Goal: Navigation & Orientation: Find specific page/section

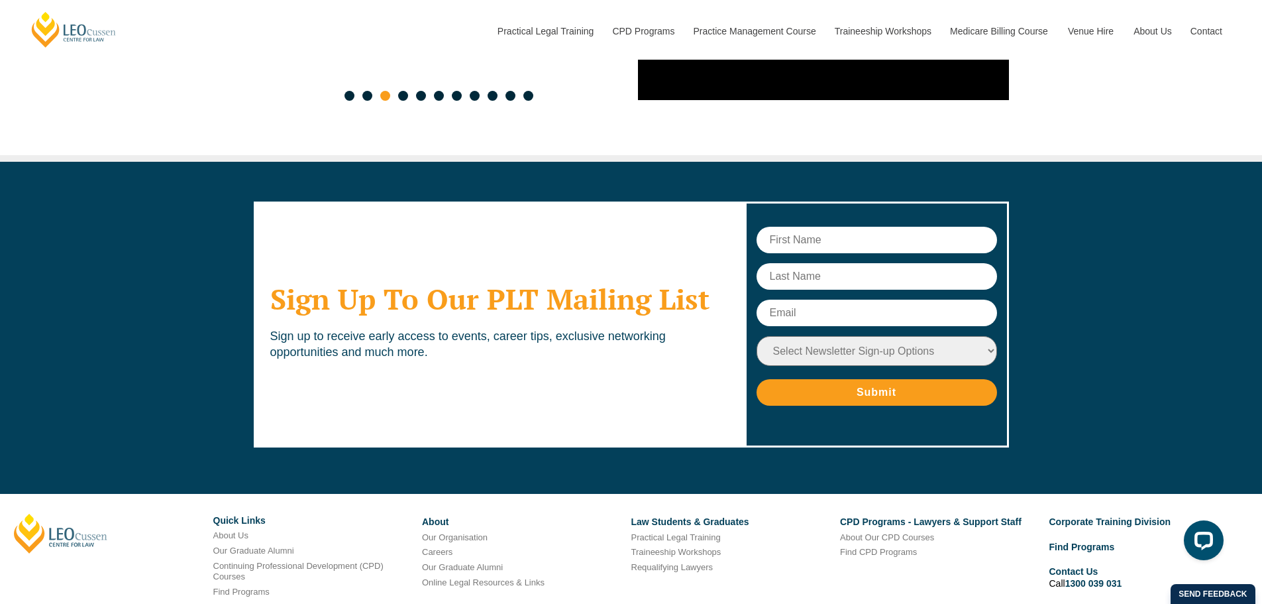
scroll to position [7149, 0]
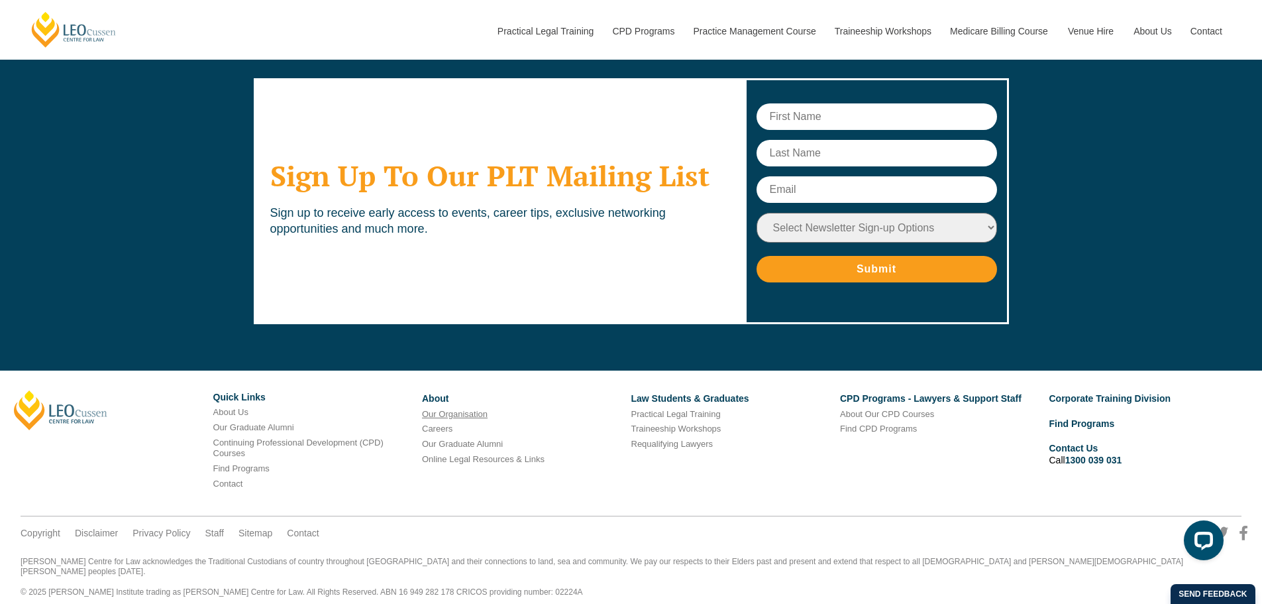
click at [460, 409] on link "Our Organisation" at bounding box center [455, 414] width 66 height 10
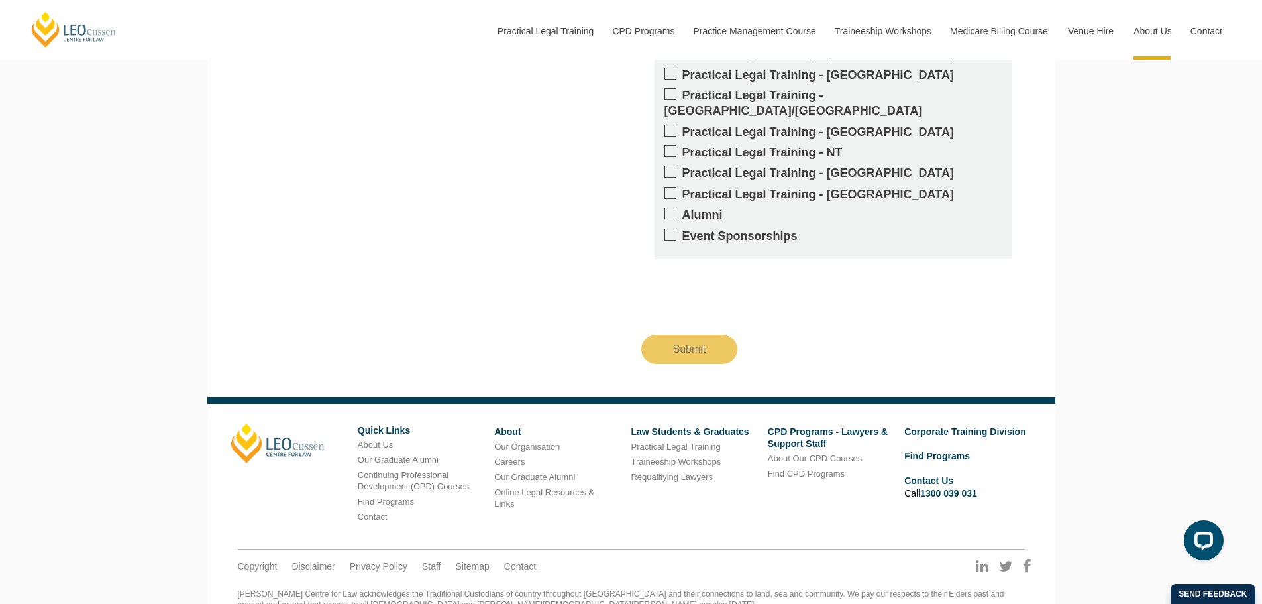
scroll to position [1262, 0]
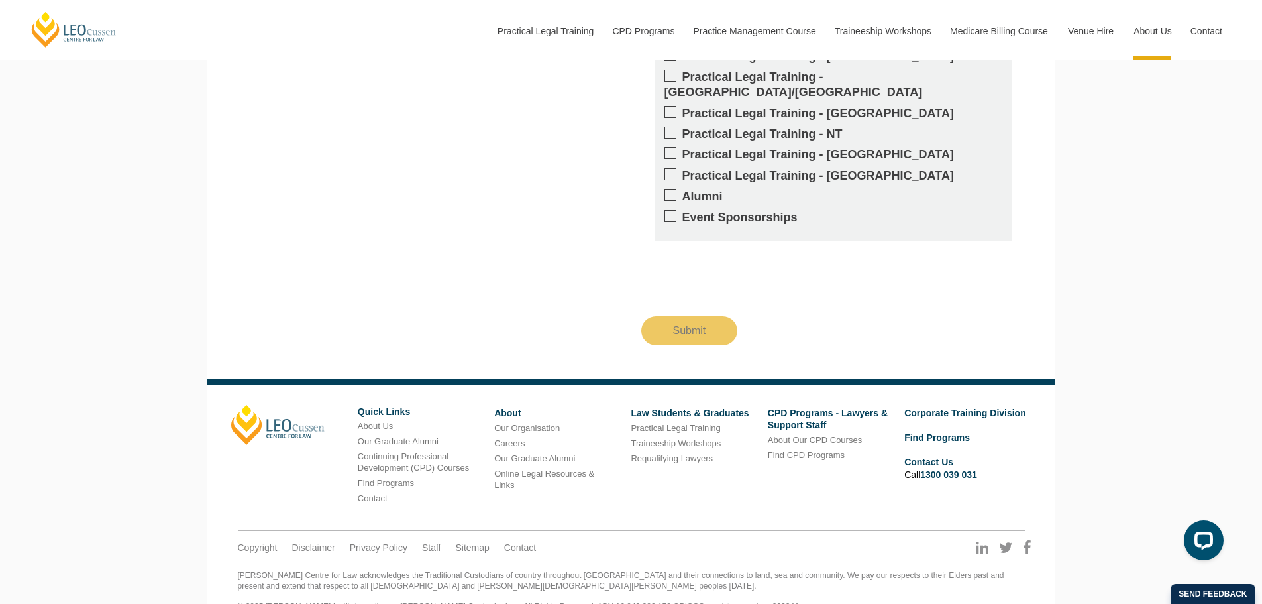
click at [375, 421] on link "About Us" at bounding box center [375, 426] width 35 height 10
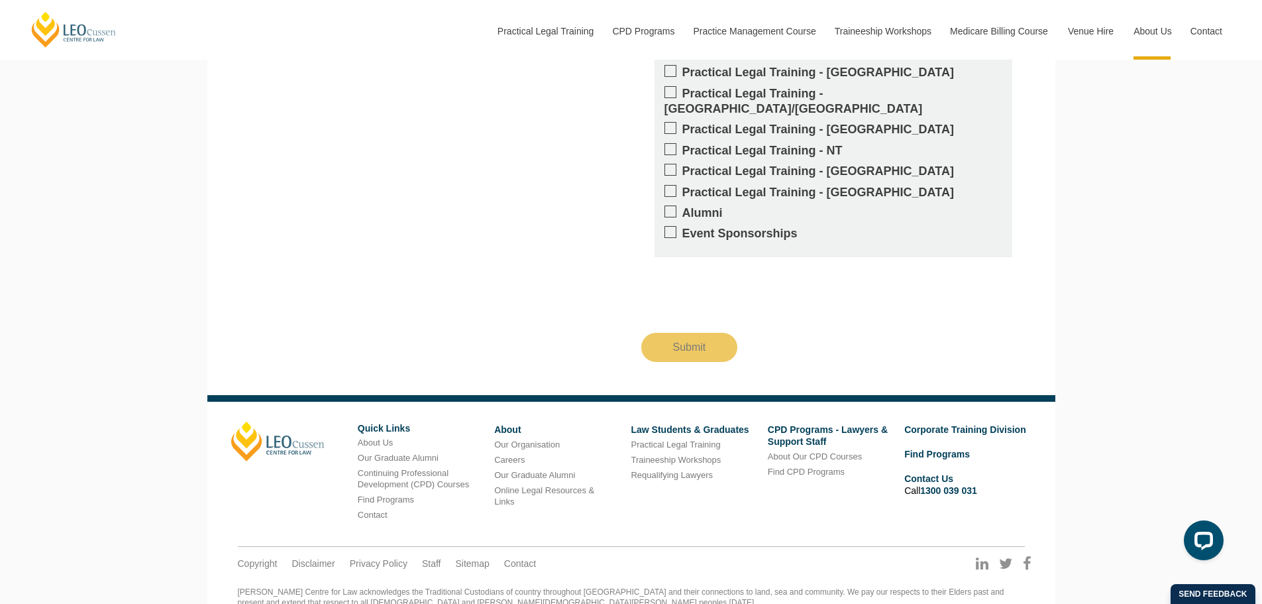
scroll to position [1953, 0]
click at [432, 556] on link "Staff" at bounding box center [431, 562] width 19 height 12
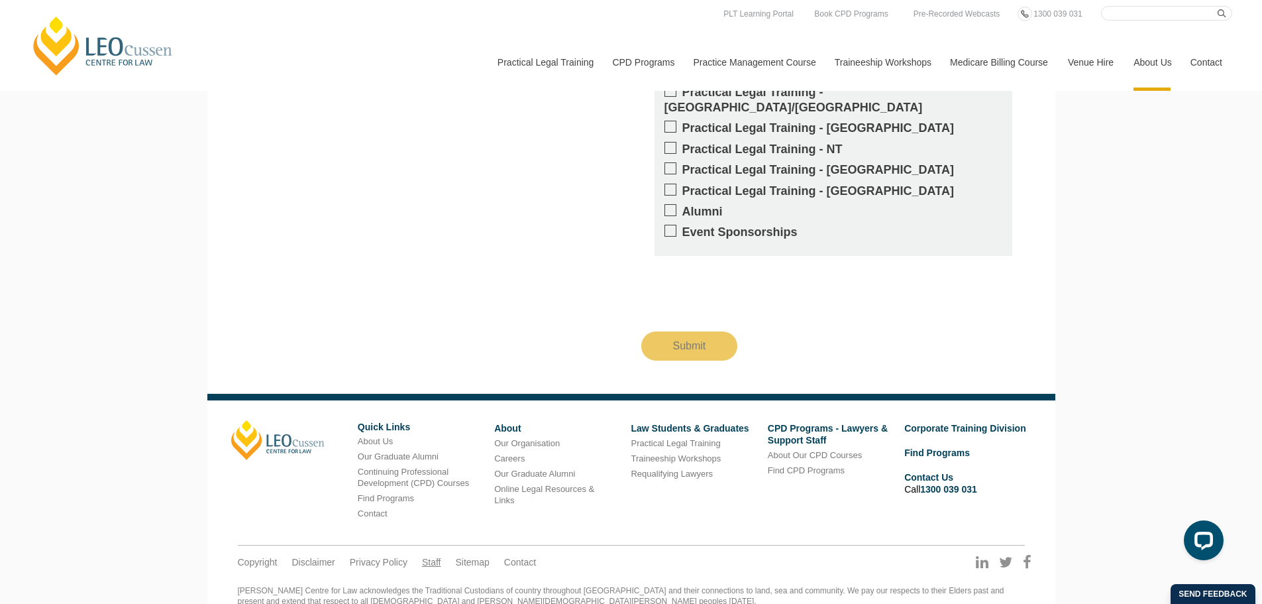
click at [427, 556] on link "Staff" at bounding box center [431, 562] width 19 height 12
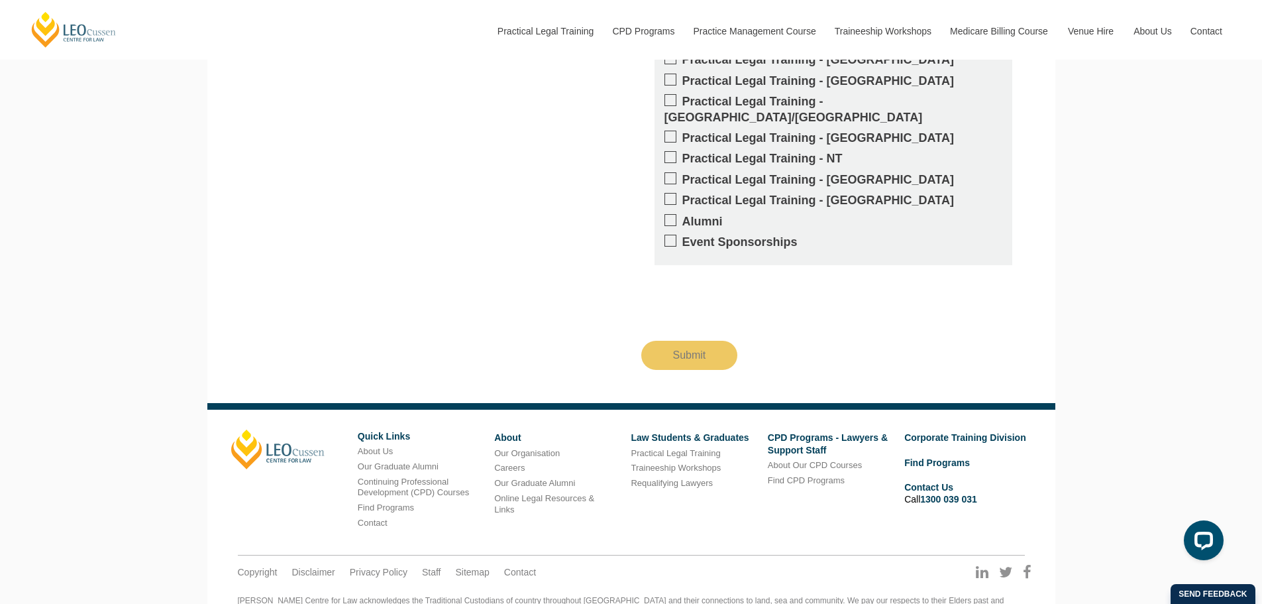
scroll to position [2497, 0]
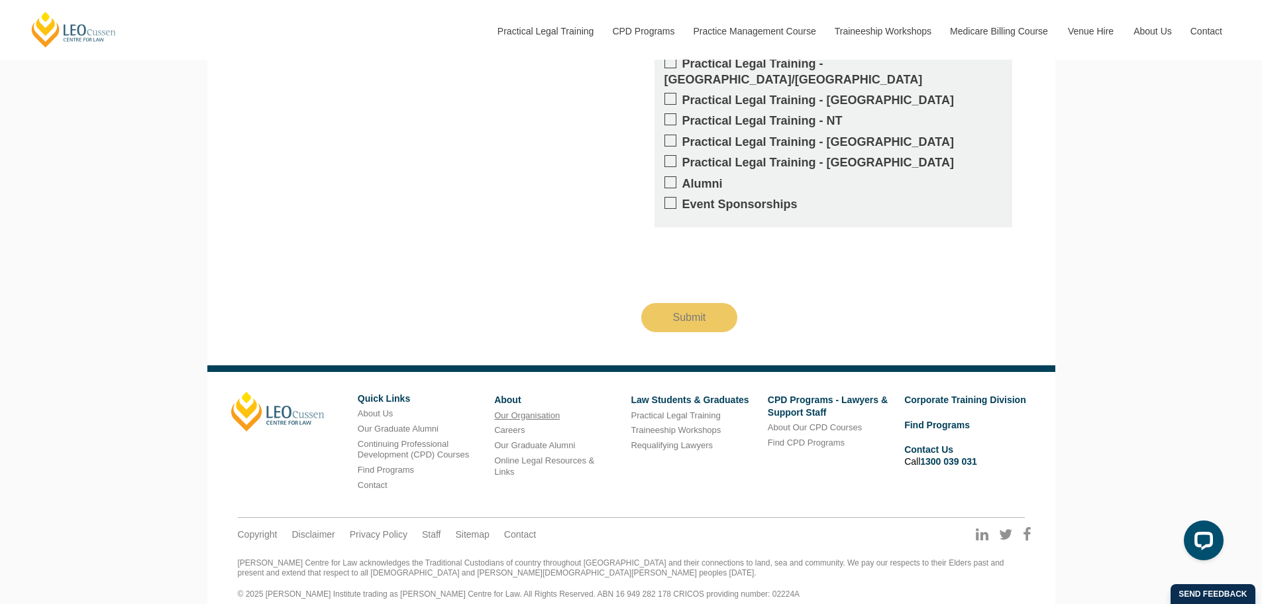
click at [531, 410] on link "Our Organisation" at bounding box center [527, 415] width 66 height 10
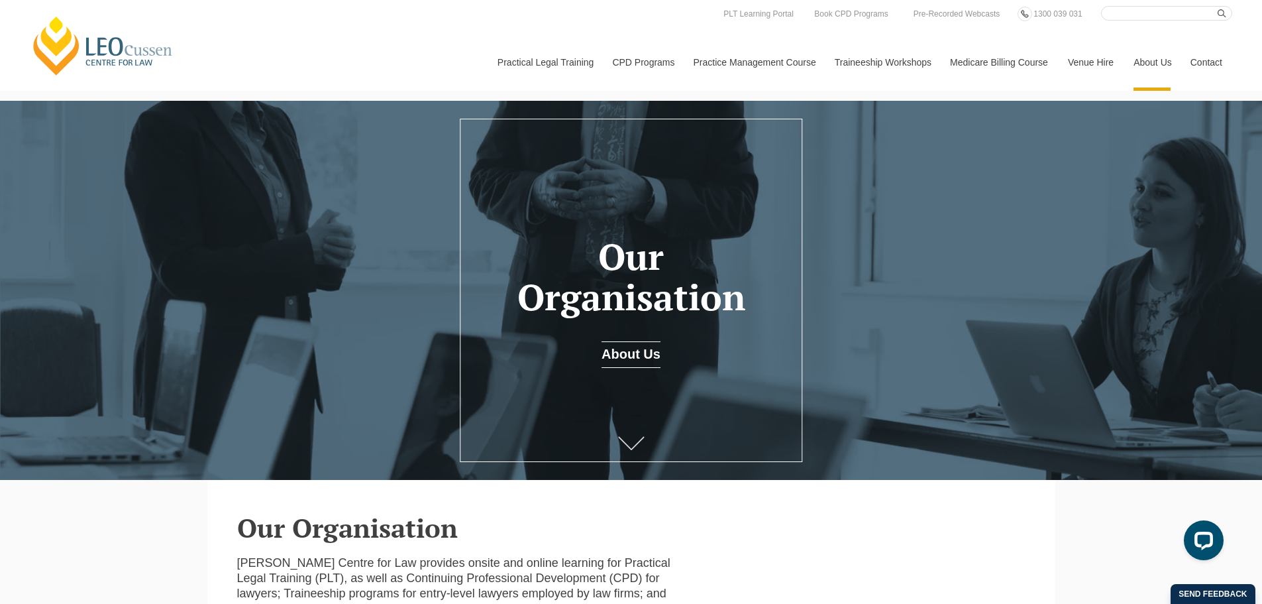
click at [633, 449] on icon at bounding box center [631, 443] width 27 height 13
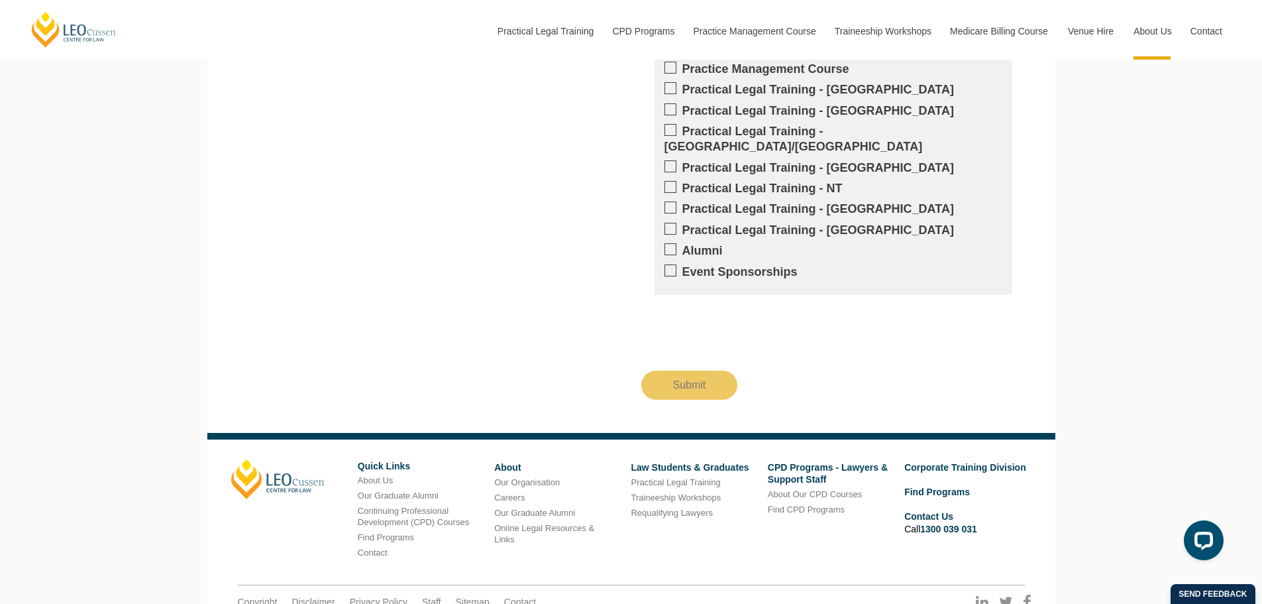
scroll to position [1242, 0]
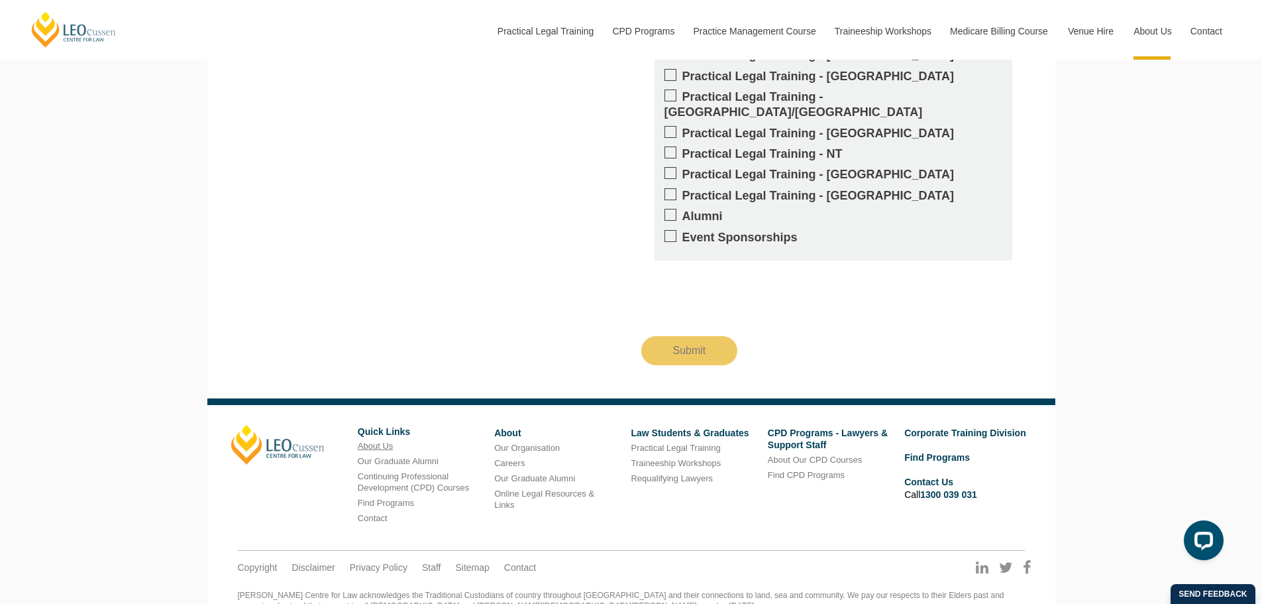
click at [375, 441] on link "About Us" at bounding box center [375, 446] width 35 height 10
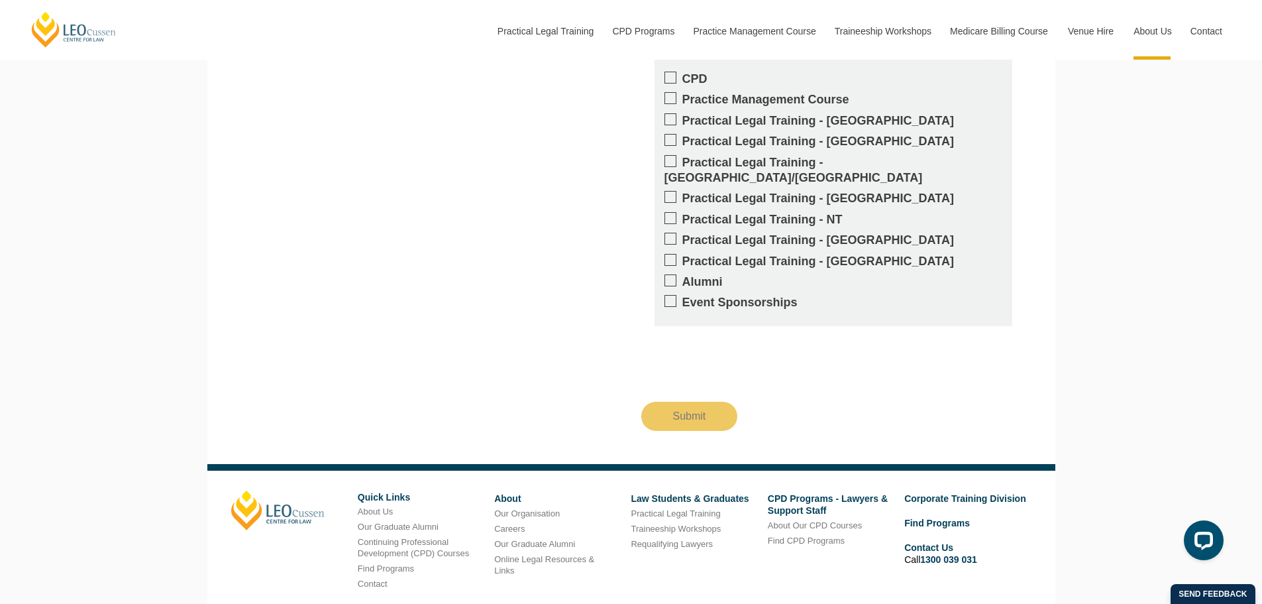
scroll to position [1905, 0]
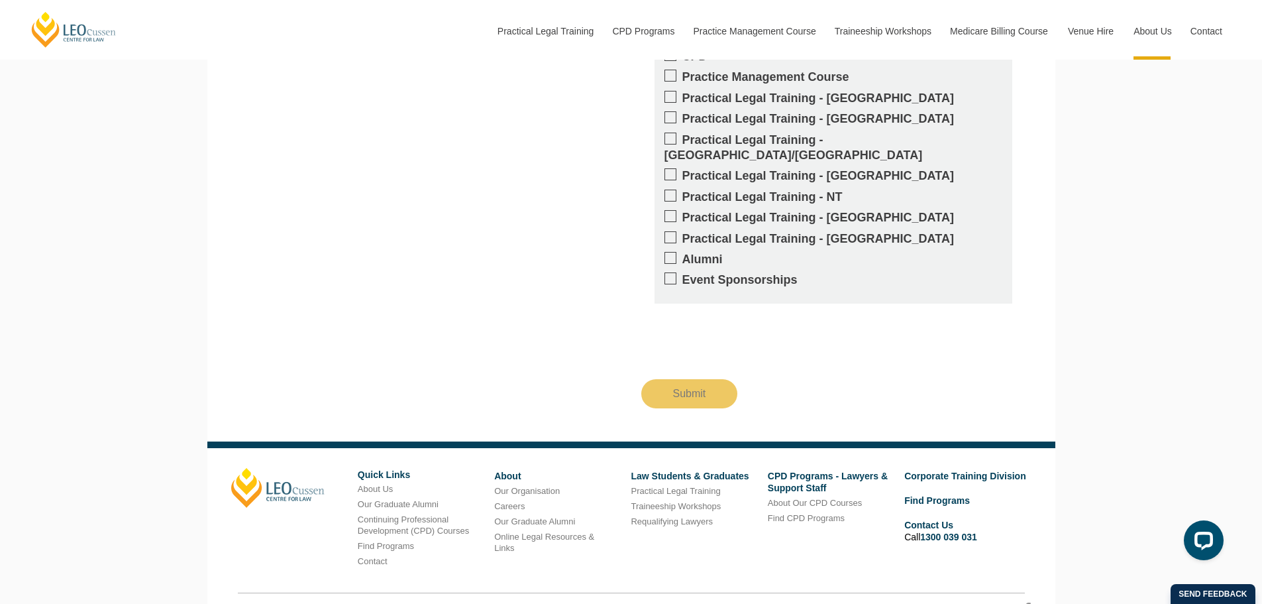
click at [477, 603] on link "Sitemap" at bounding box center [472, 610] width 34 height 12
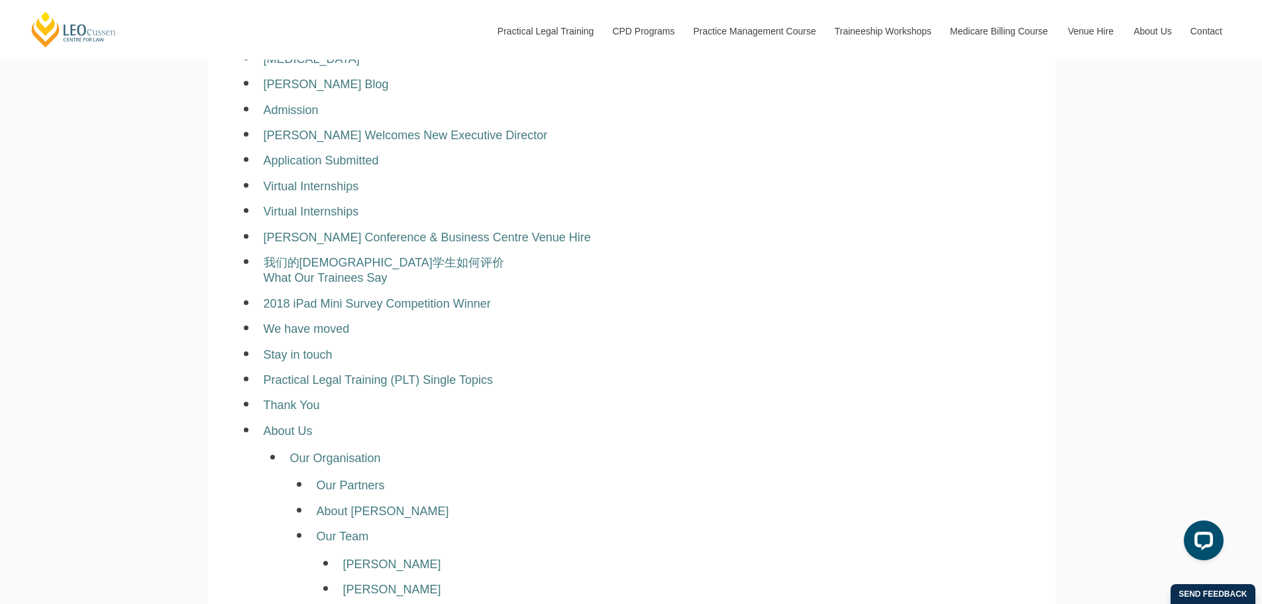
scroll to position [5549, 0]
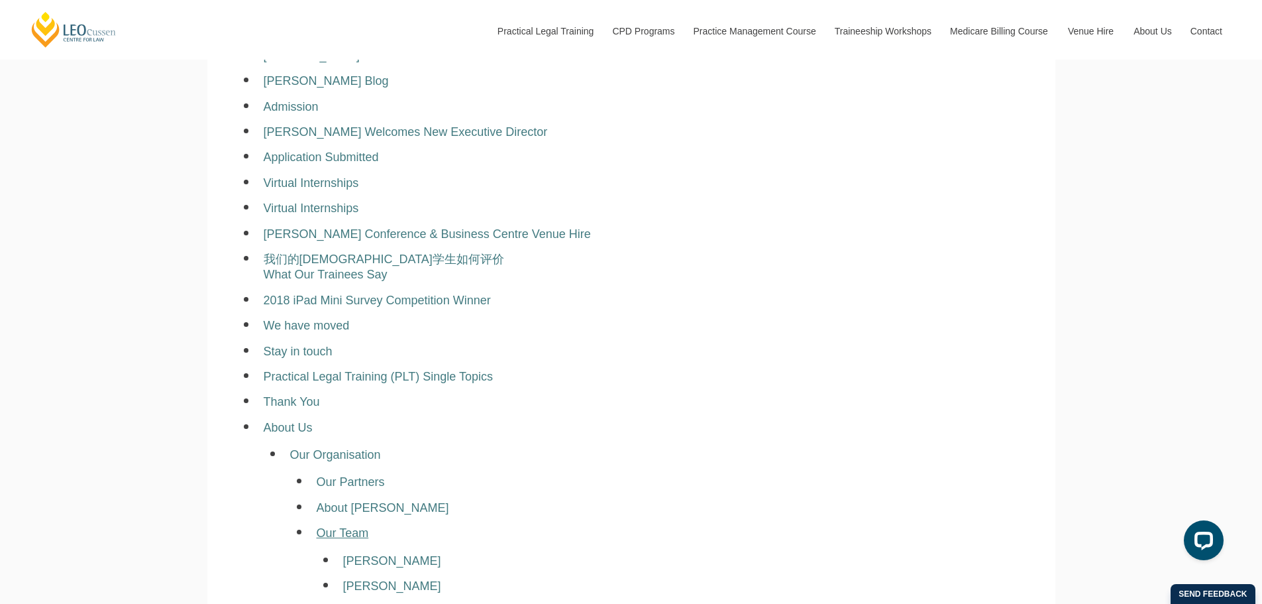
click at [354, 526] on link "Our Team" at bounding box center [343, 532] width 52 height 13
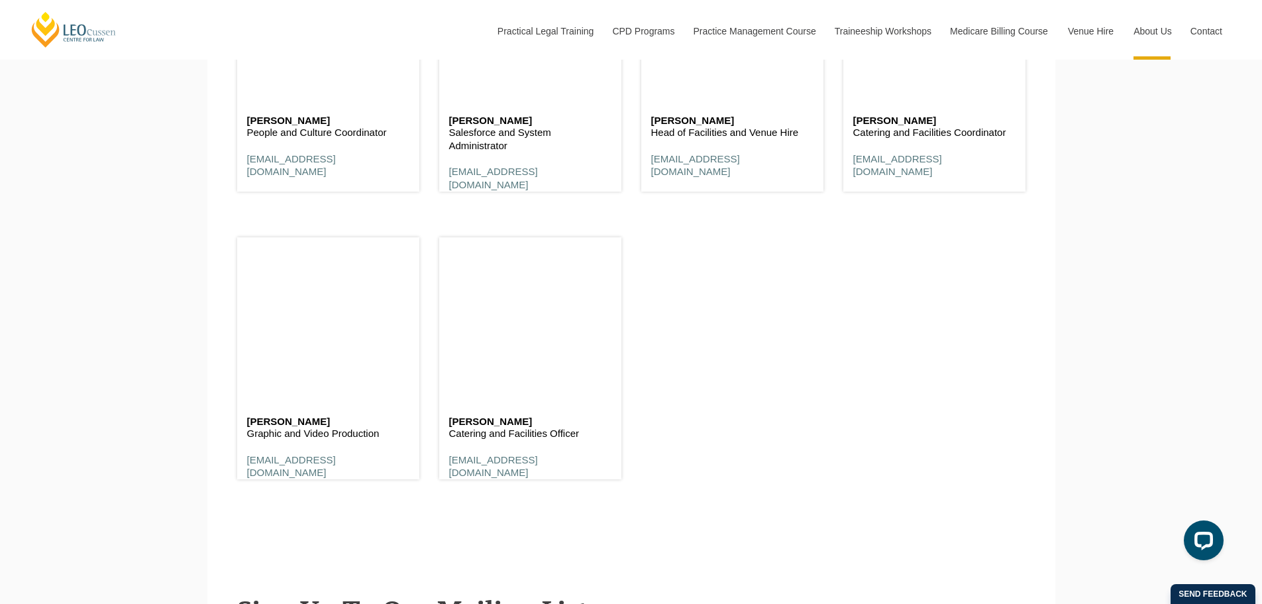
scroll to position [8133, 0]
